Goal: Task Accomplishment & Management: Use online tool/utility

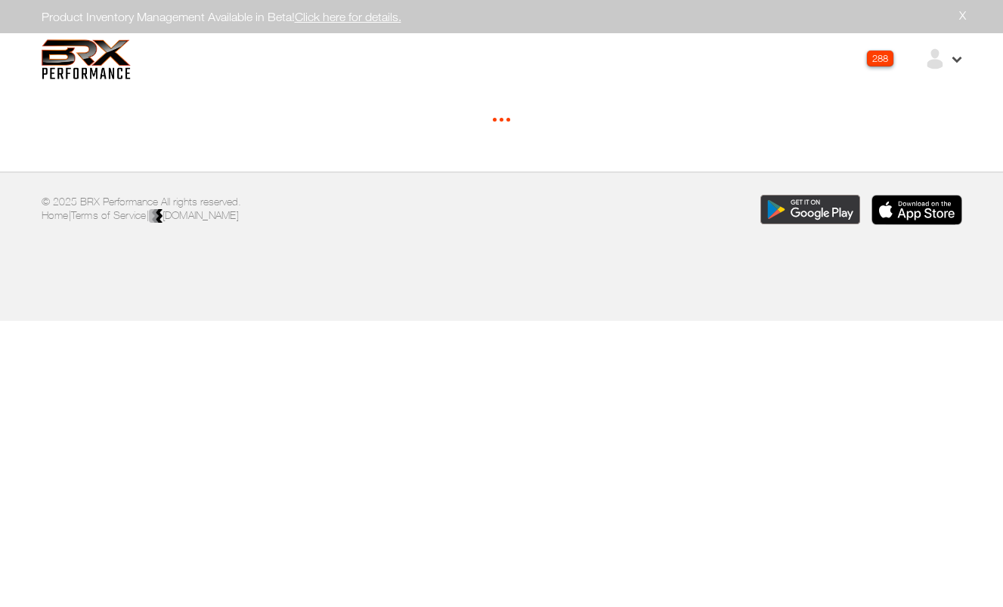
select select "********"
select select "*****"
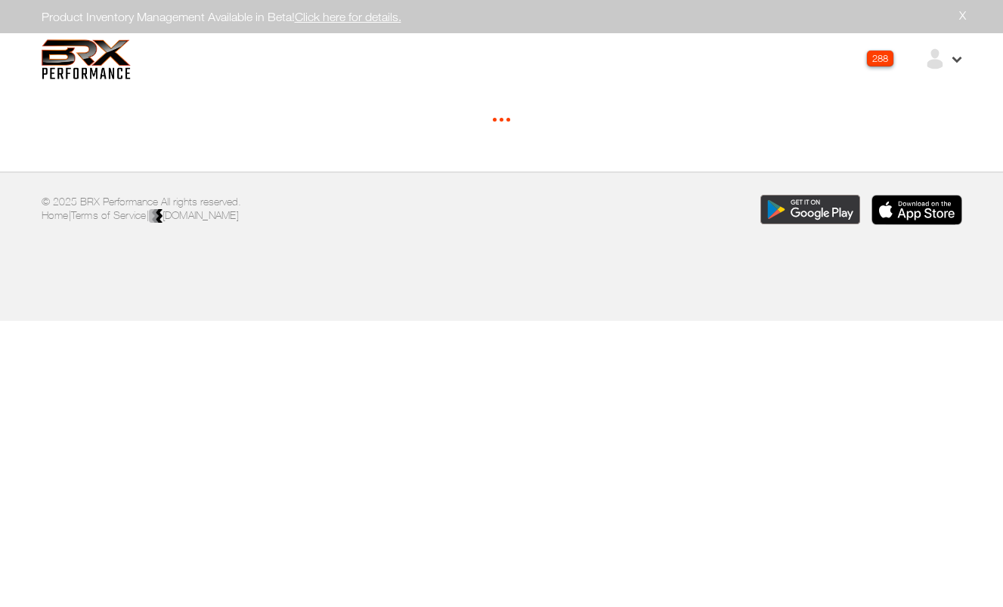
select select "*****"
select select "*"
